Goal: Complete application form

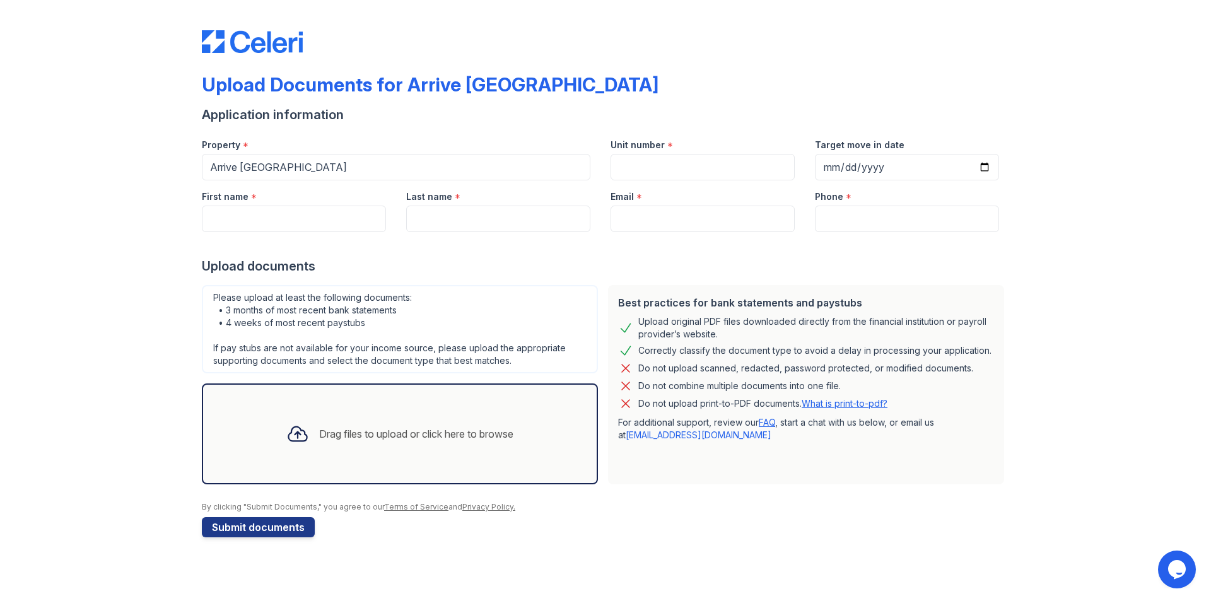
click at [696, 151] on div "Unit number *" at bounding box center [702, 141] width 184 height 25
click at [696, 163] on input "Unit number" at bounding box center [702, 167] width 184 height 26
type input "6223E"
click at [972, 162] on input "Target move in date" at bounding box center [907, 167] width 184 height 26
drag, startPoint x: 993, startPoint y: 165, endPoint x: 986, endPoint y: 168, distance: 7.1
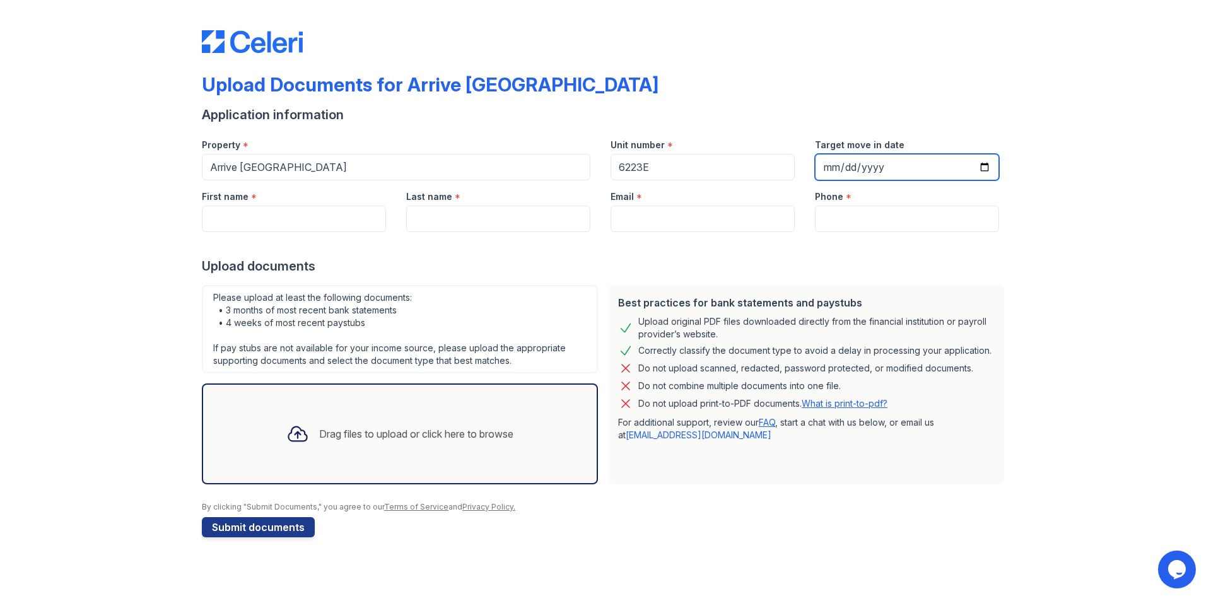
click at [989, 166] on input "Target move in date" at bounding box center [907, 167] width 184 height 26
click at [982, 168] on input "Target move in date" at bounding box center [907, 167] width 184 height 26
type input "[DATE]"
click at [273, 219] on input "First name" at bounding box center [294, 219] width 184 height 26
type input "[PERSON_NAME]"
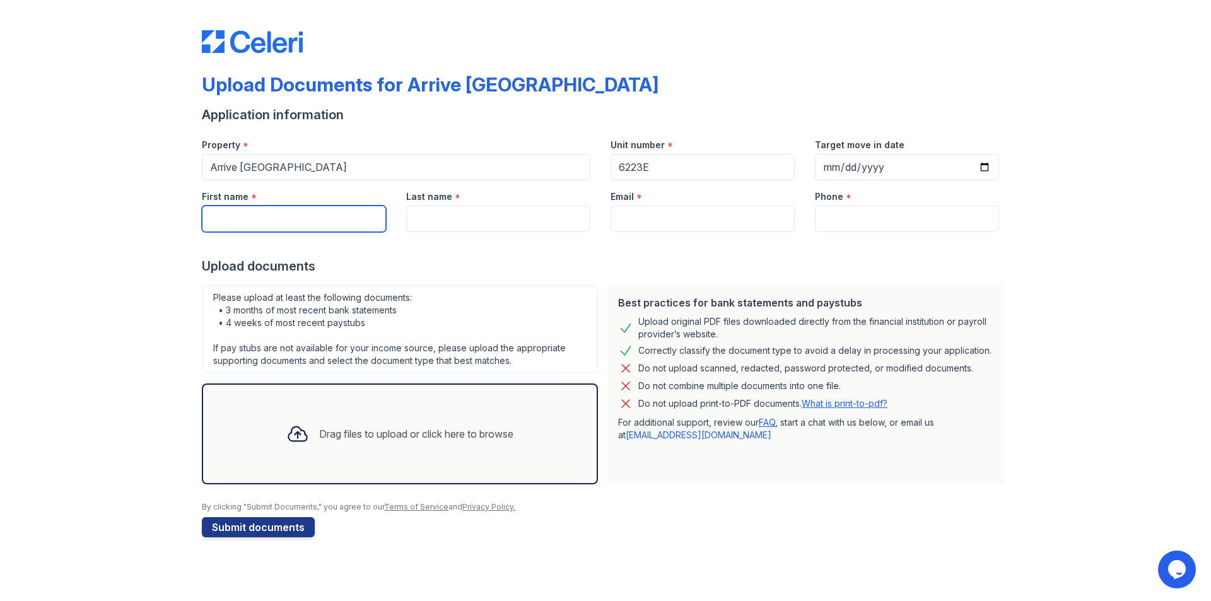
type input "[PERSON_NAME]"
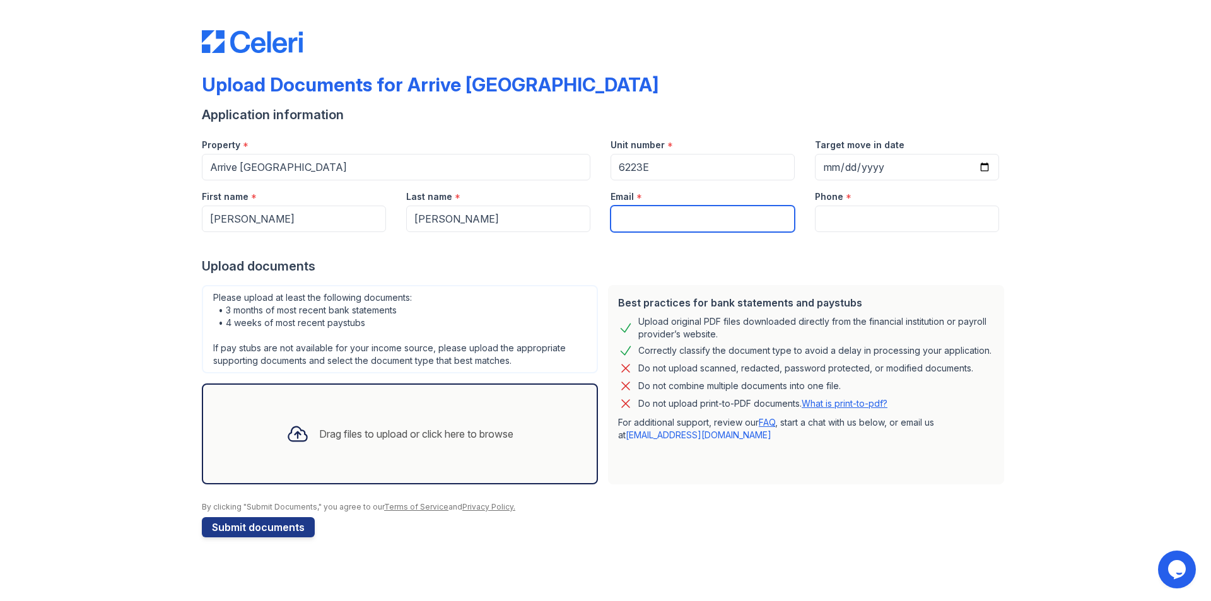
type input "[EMAIL_ADDRESS][DOMAIN_NAME]"
type input "8477088050"
click at [398, 428] on div "Drag files to upload or click here to browse" at bounding box center [416, 433] width 194 height 15
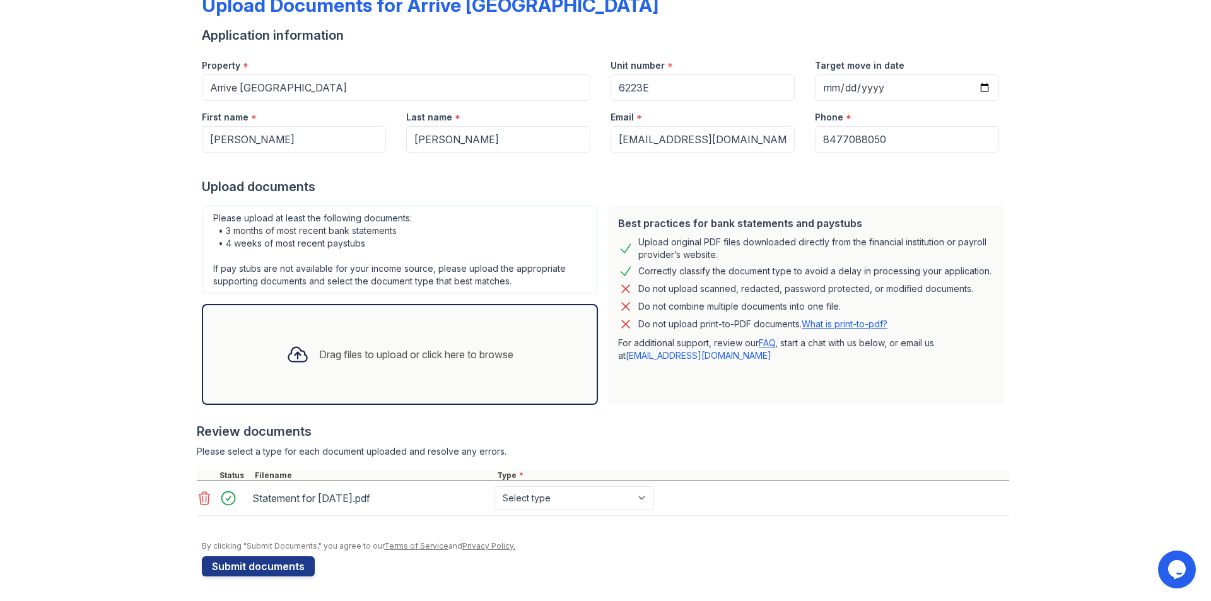
scroll to position [80, 0]
click at [553, 501] on select "Select type Paystub Bank Statement Offer Letter Tax Documents Benefit Award Let…" at bounding box center [574, 498] width 160 height 24
select select "paystub"
click at [494, 486] on select "Select type Paystub Bank Statement Offer Letter Tax Documents Benefit Award Let…" at bounding box center [574, 498] width 160 height 24
click at [393, 350] on div "Drag files to upload or click here to browse" at bounding box center [416, 353] width 194 height 15
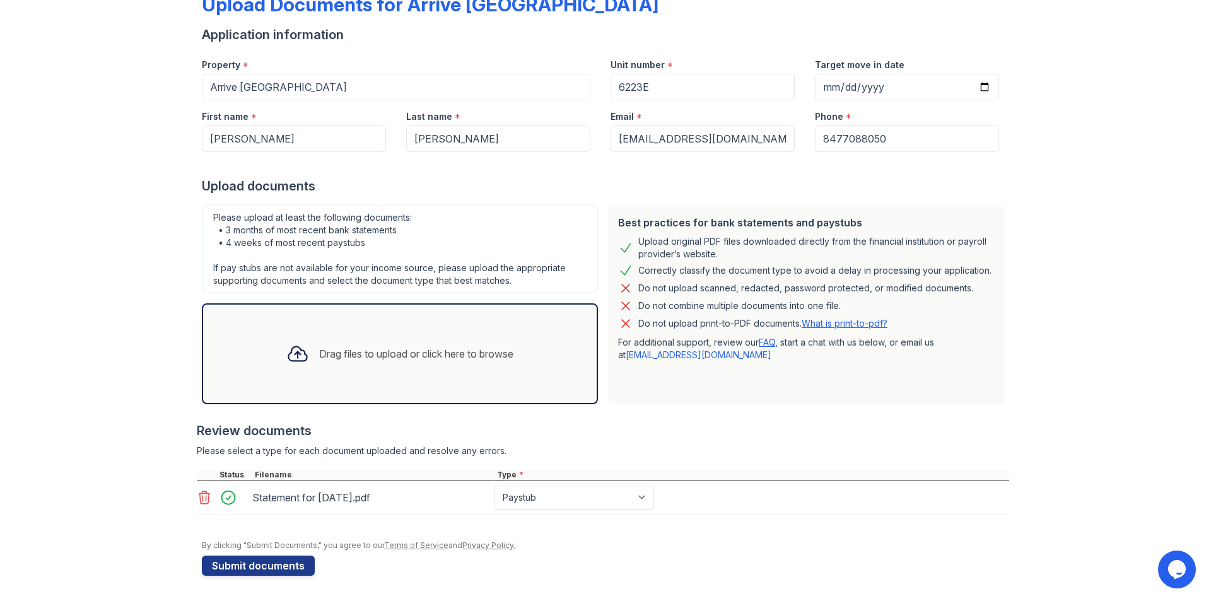
click at [468, 351] on div "Drag files to upload or click here to browse" at bounding box center [416, 353] width 194 height 15
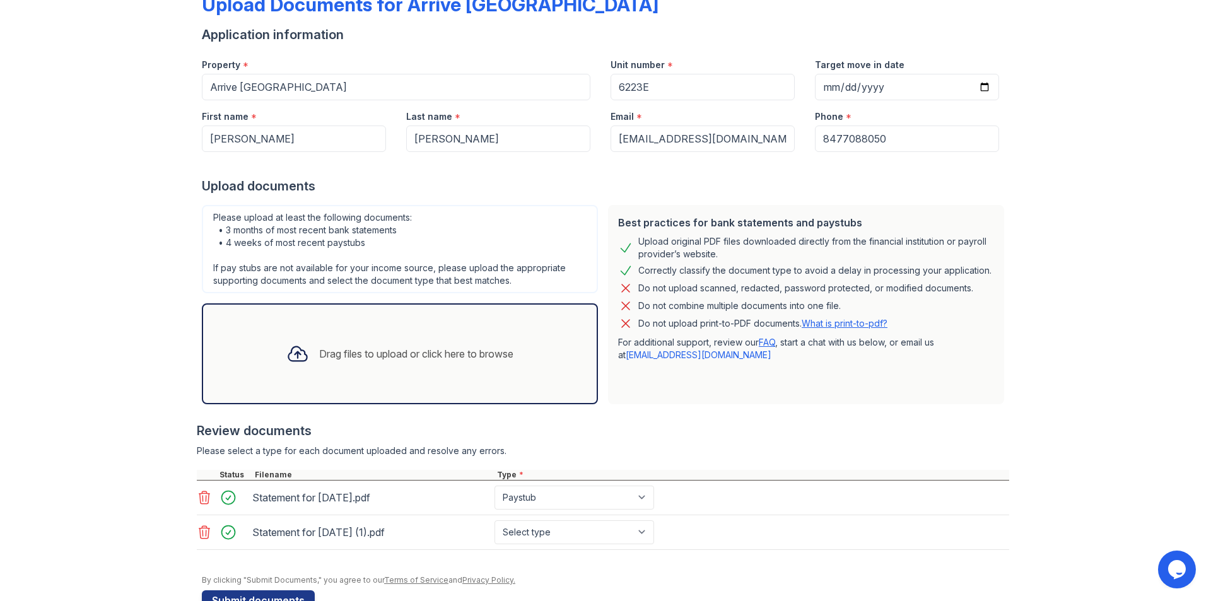
scroll to position [115, 0]
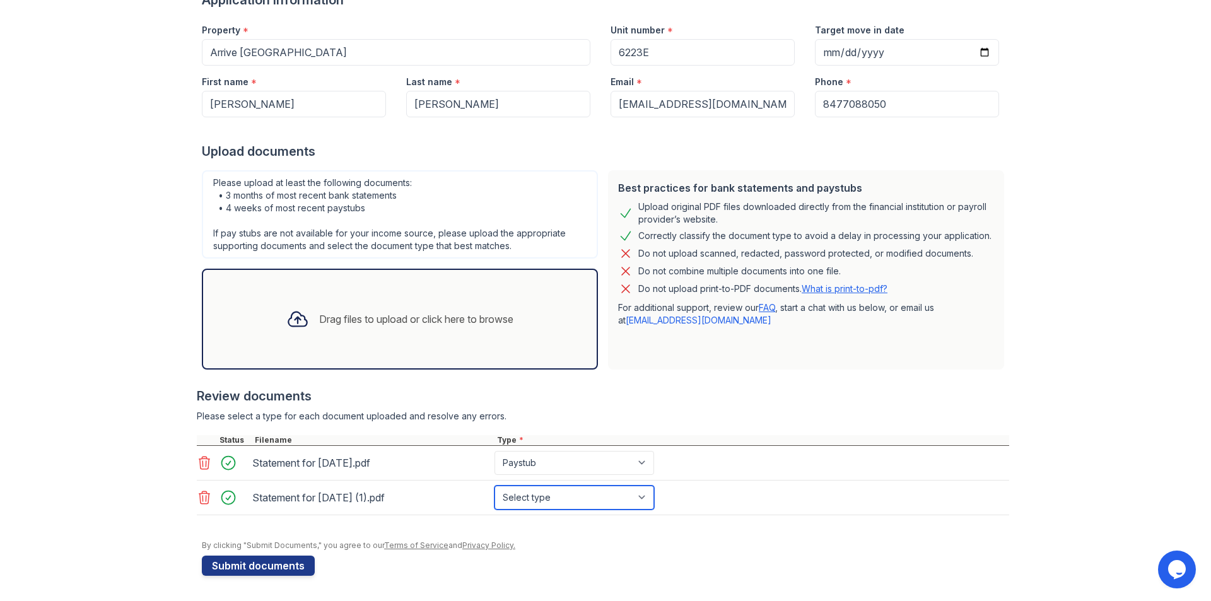
click at [525, 501] on select "Select type Paystub Bank Statement Offer Letter Tax Documents Benefit Award Let…" at bounding box center [574, 498] width 160 height 24
select select "paystub"
click at [494, 486] on select "Select type Paystub Bank Statement Offer Letter Tax Documents Benefit Award Let…" at bounding box center [574, 498] width 160 height 24
click at [239, 564] on button "Submit documents" at bounding box center [258, 566] width 113 height 20
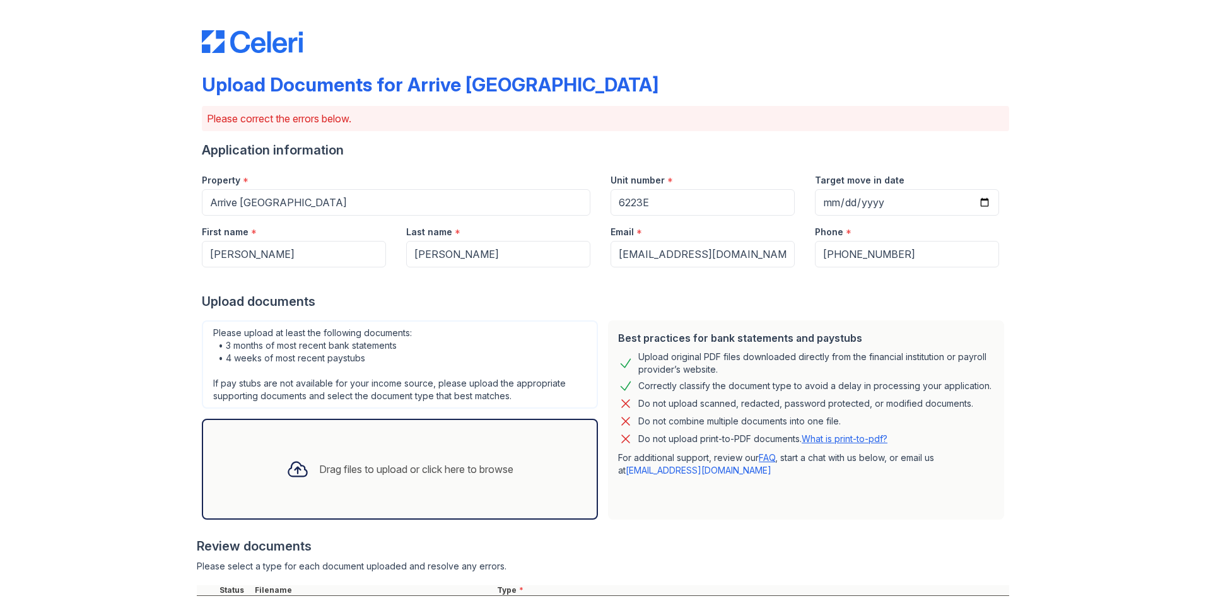
scroll to position [190, 0]
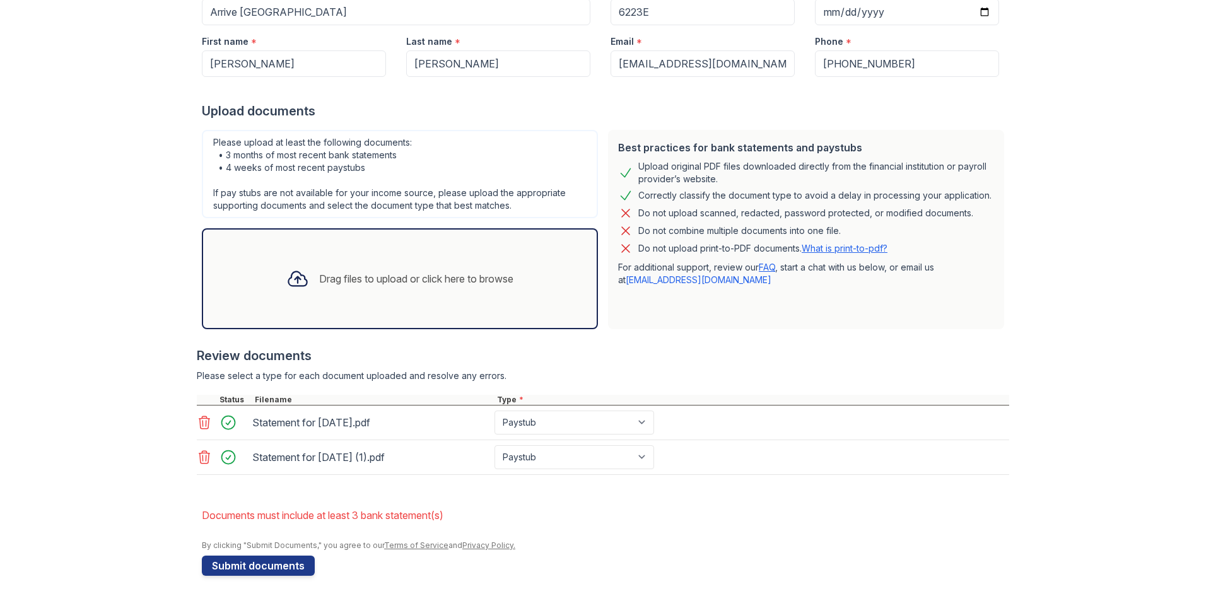
click at [403, 275] on div "Drag files to upload or click here to browse" at bounding box center [416, 278] width 194 height 15
click at [371, 266] on div "Drag files to upload or click here to browse" at bounding box center [399, 278] width 247 height 43
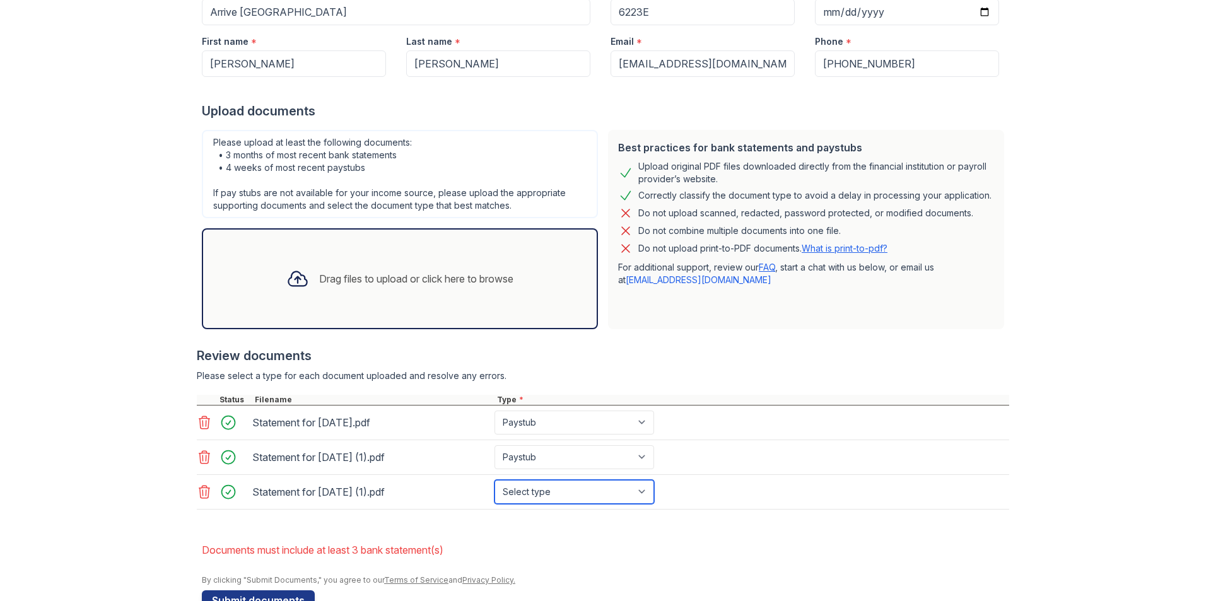
click at [544, 492] on select "Select type Paystub Bank Statement Offer Letter Tax Documents Benefit Award Let…" at bounding box center [574, 492] width 160 height 24
select select "paystub"
click at [494, 480] on select "Select type Paystub Bank Statement Offer Letter Tax Documents Benefit Award Let…" at bounding box center [574, 492] width 160 height 24
click at [278, 596] on button "Submit documents" at bounding box center [258, 600] width 113 height 20
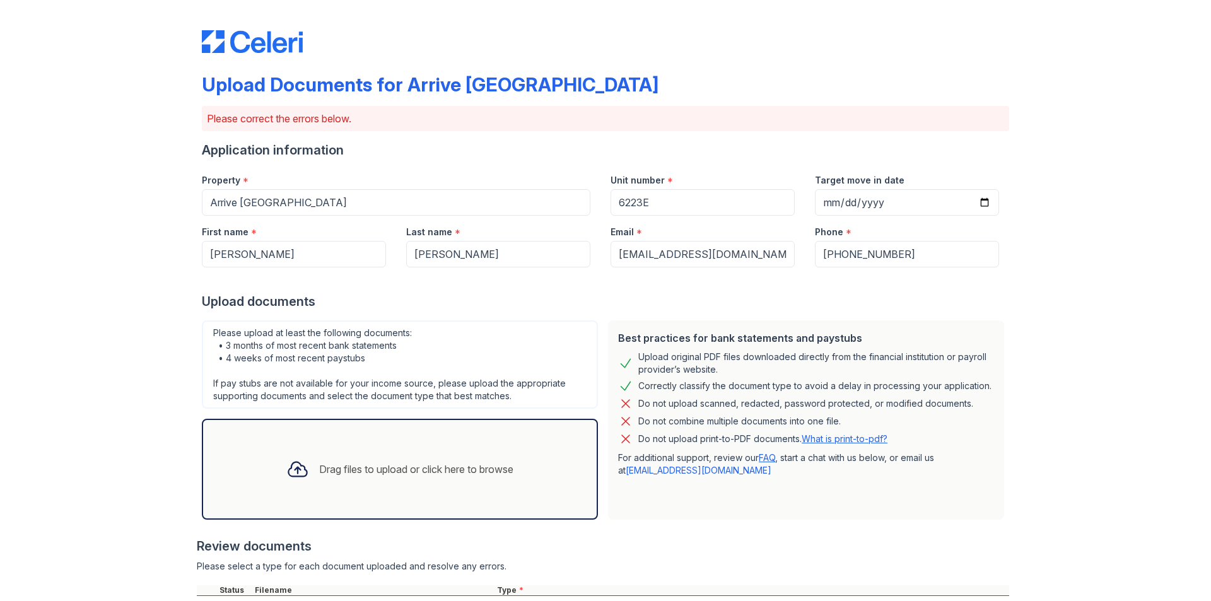
scroll to position [225, 0]
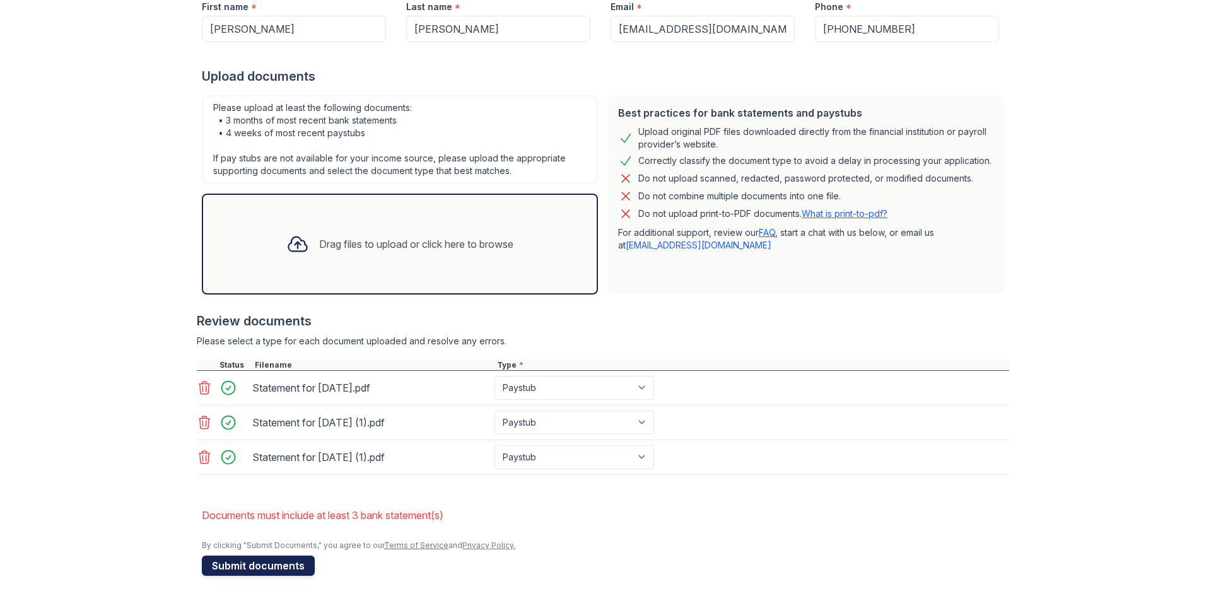
click at [219, 562] on button "Submit documents" at bounding box center [258, 566] width 113 height 20
click at [451, 261] on div "Drag files to upload or click here to browse" at bounding box center [399, 244] width 247 height 43
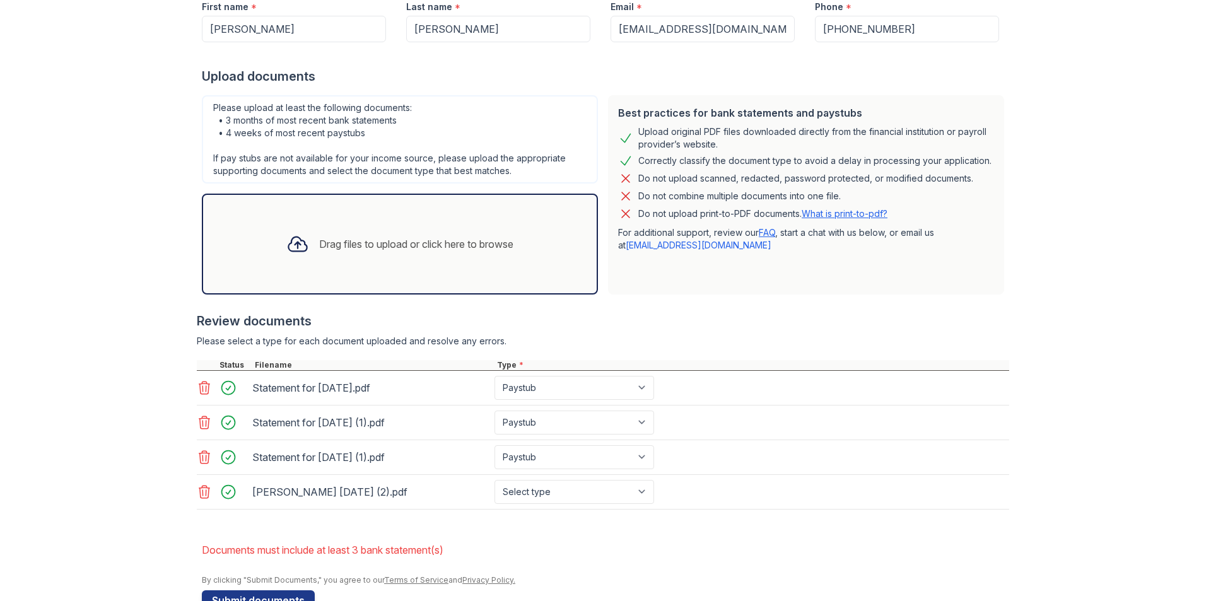
click at [366, 250] on div "Drag files to upload or click here to browse" at bounding box center [416, 243] width 194 height 15
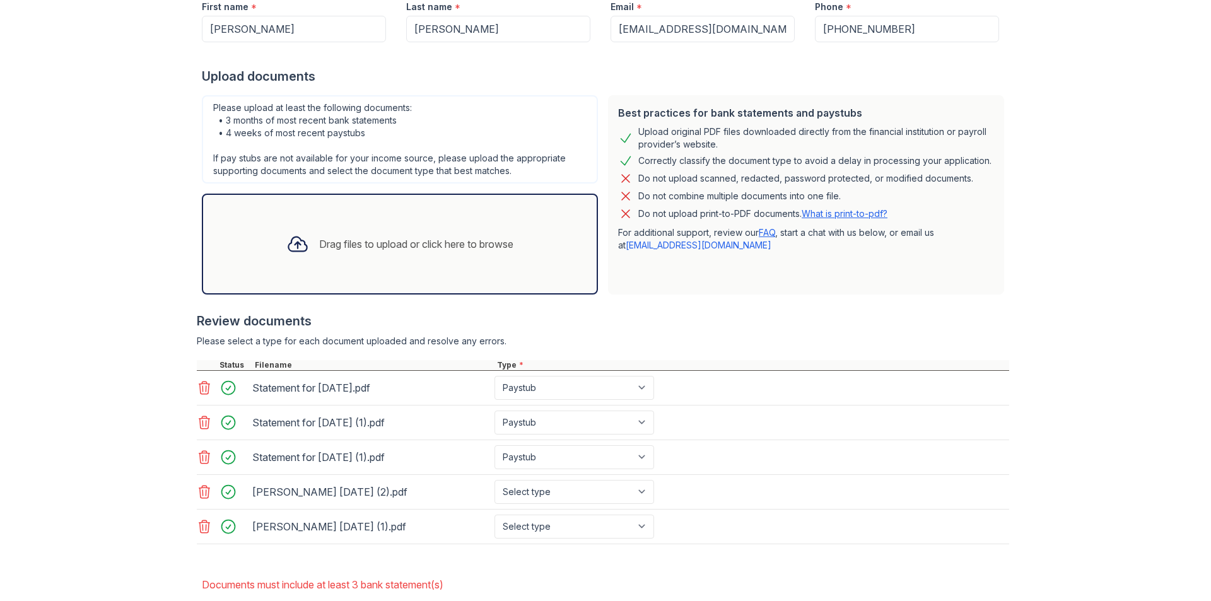
click at [327, 245] on div "Drag files to upload or click here to browse" at bounding box center [416, 243] width 194 height 15
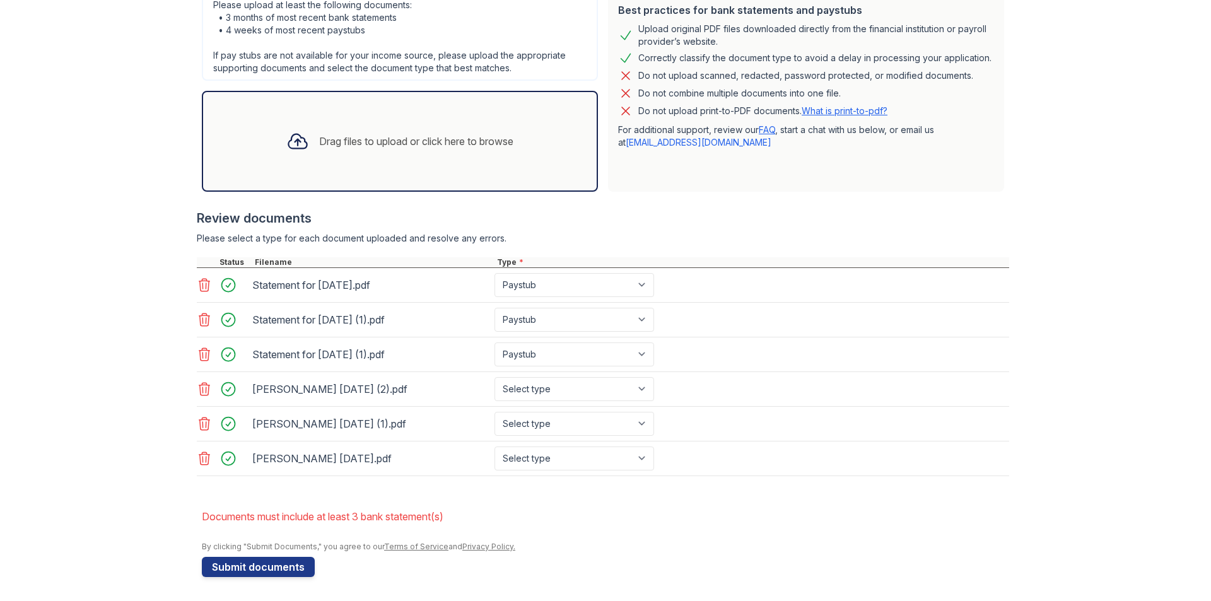
scroll to position [329, 0]
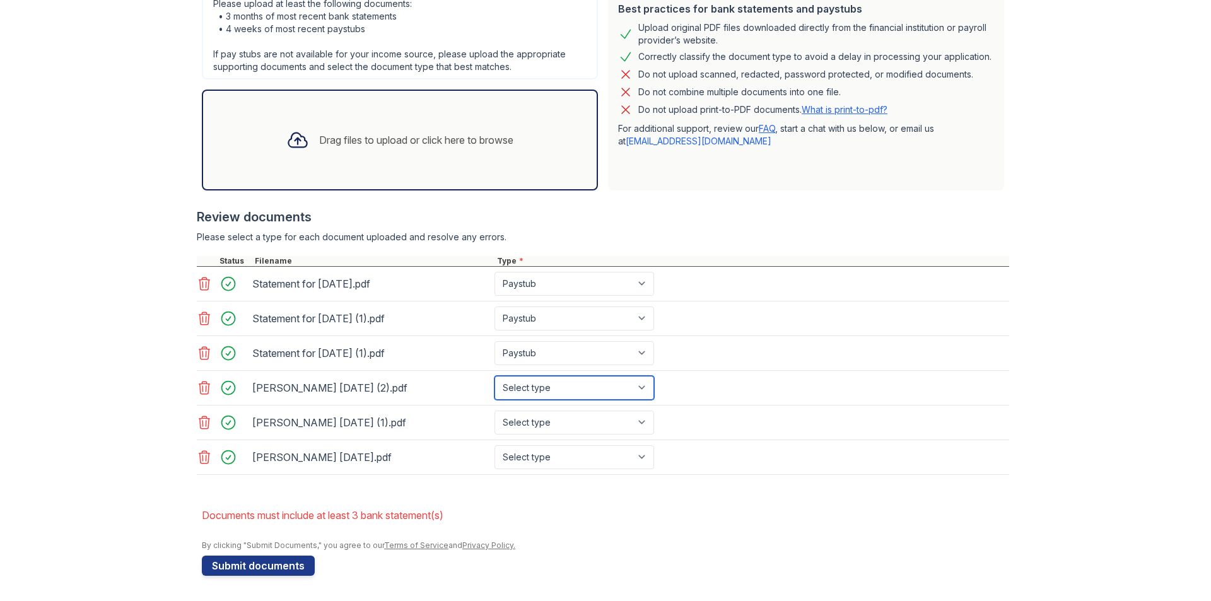
click at [563, 382] on select "Select type Paystub Bank Statement Offer Letter Tax Documents Benefit Award Let…" at bounding box center [574, 388] width 160 height 24
select select "bank_statement"
click at [494, 376] on select "Select type Paystub Bank Statement Offer Letter Tax Documents Benefit Award Let…" at bounding box center [574, 388] width 160 height 24
click at [560, 420] on select "Select type Paystub Bank Statement Offer Letter Tax Documents Benefit Award Let…" at bounding box center [574, 423] width 160 height 24
select select "bank_statement"
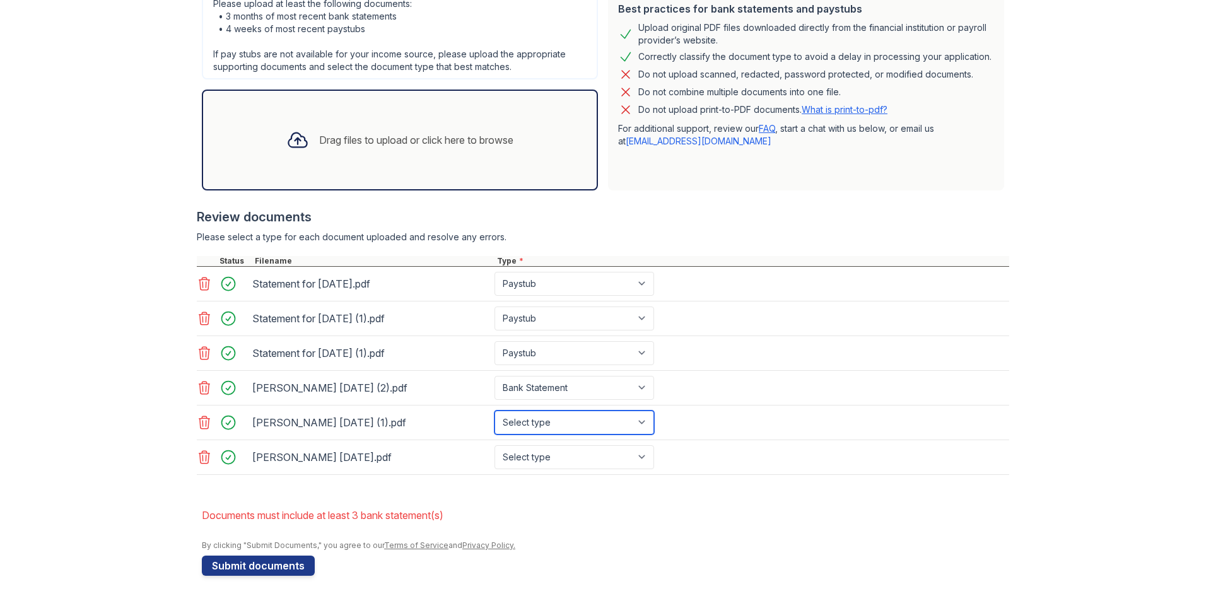
click at [494, 411] on select "Select type Paystub Bank Statement Offer Letter Tax Documents Benefit Award Let…" at bounding box center [574, 423] width 160 height 24
click at [559, 450] on select "Select type Paystub Bank Statement Offer Letter Tax Documents Benefit Award Let…" at bounding box center [574, 457] width 160 height 24
select select "bank_statement"
click at [494, 445] on select "Select type Paystub Bank Statement Offer Letter Tax Documents Benefit Award Let…" at bounding box center [574, 457] width 160 height 24
click at [261, 566] on button "Submit documents" at bounding box center [258, 566] width 113 height 20
